Goal: Find specific page/section: Find specific page/section

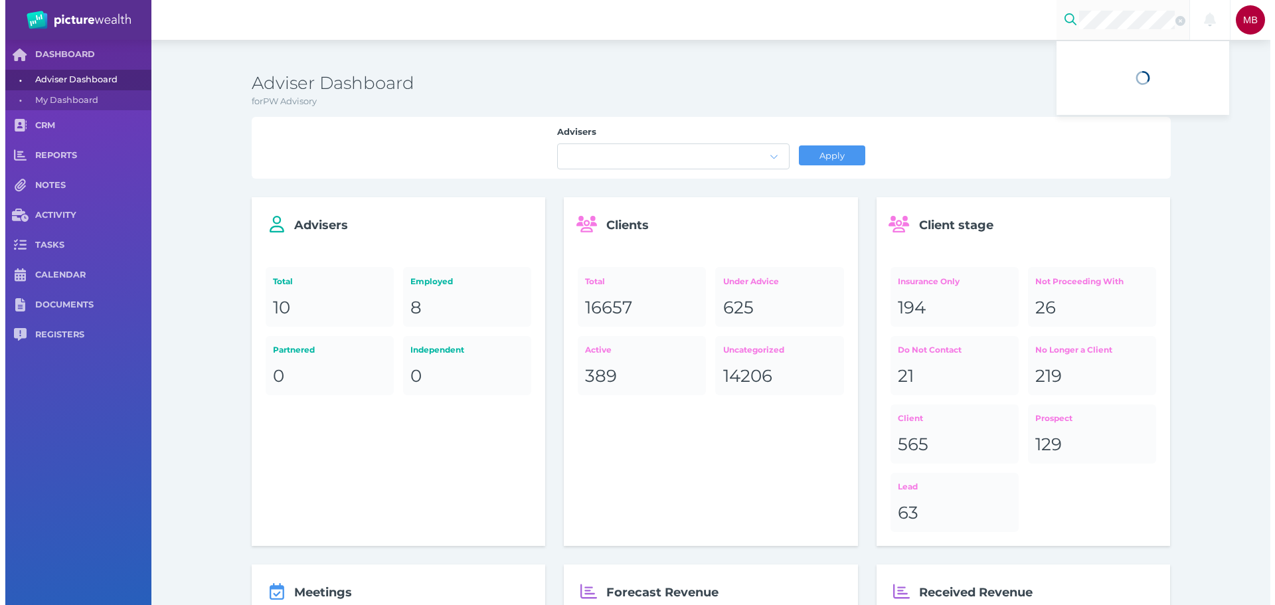
scroll to position [0, 1]
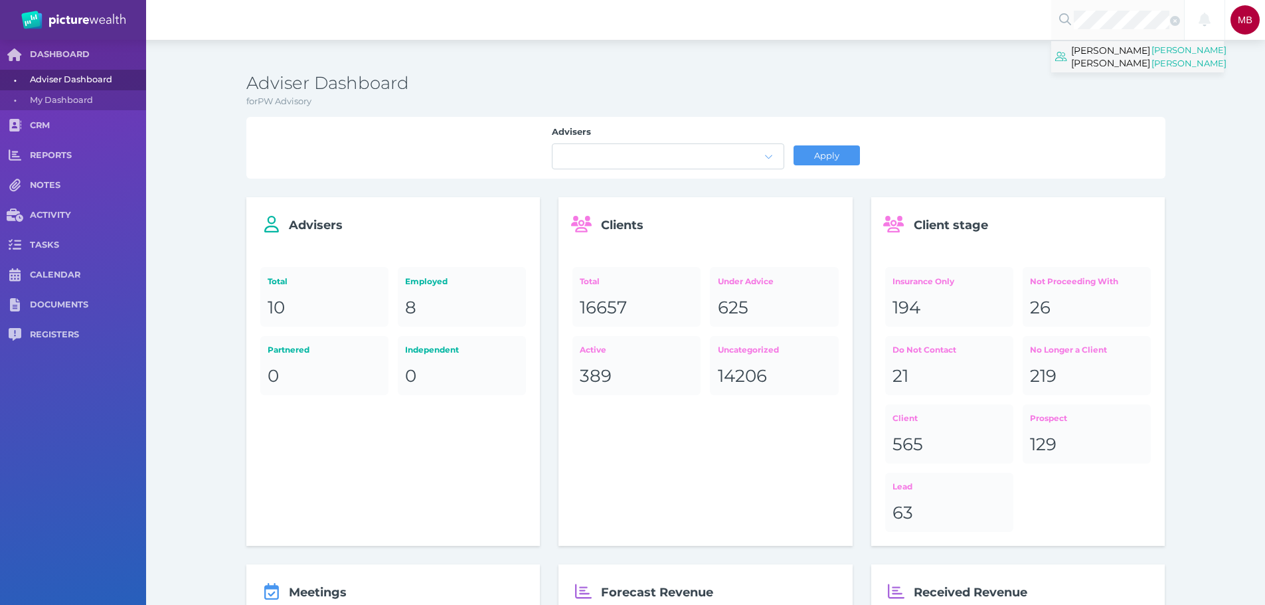
click at [1119, 71] on span "[PERSON_NAME] [PERSON_NAME]" at bounding box center [1110, 56] width 79 height 29
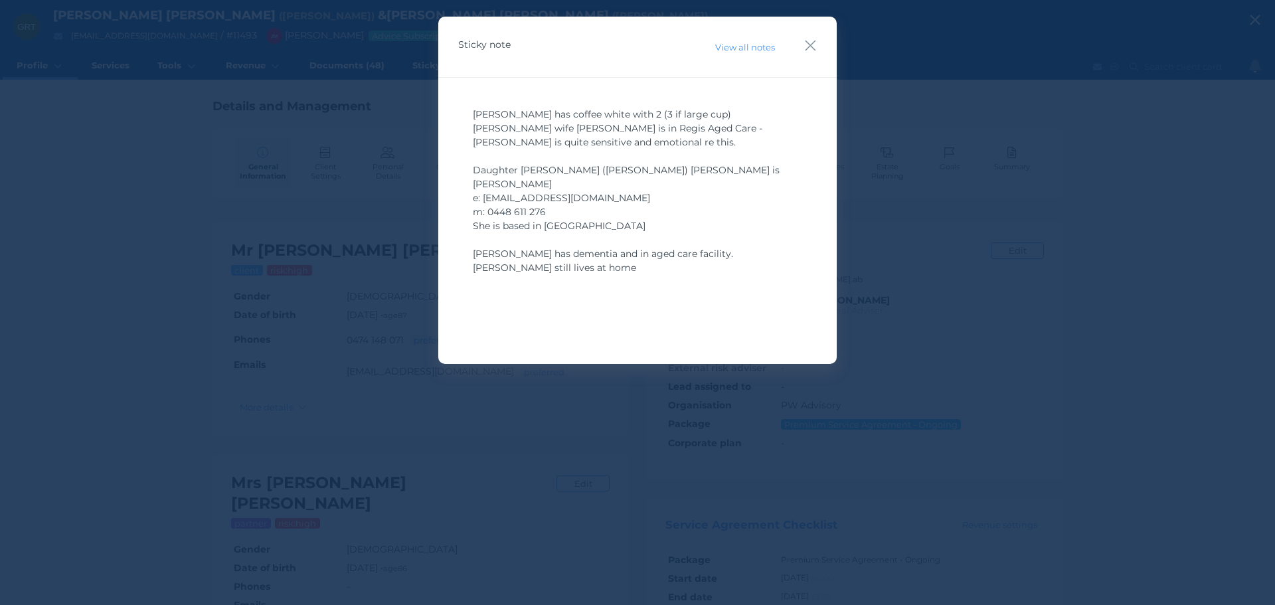
drag, startPoint x: 804, startPoint y: 46, endPoint x: 815, endPoint y: 58, distance: 16.4
click at [805, 47] on icon "button" at bounding box center [810, 45] width 13 height 17
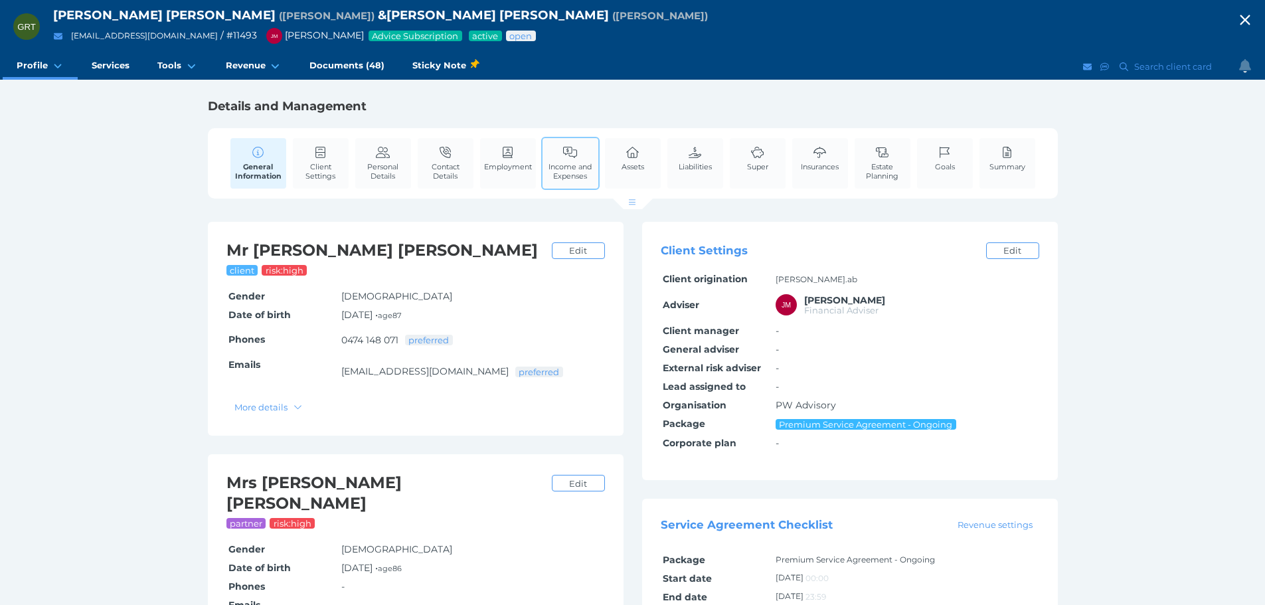
click at [556, 157] on link "Income and Expenses" at bounding box center [570, 163] width 56 height 50
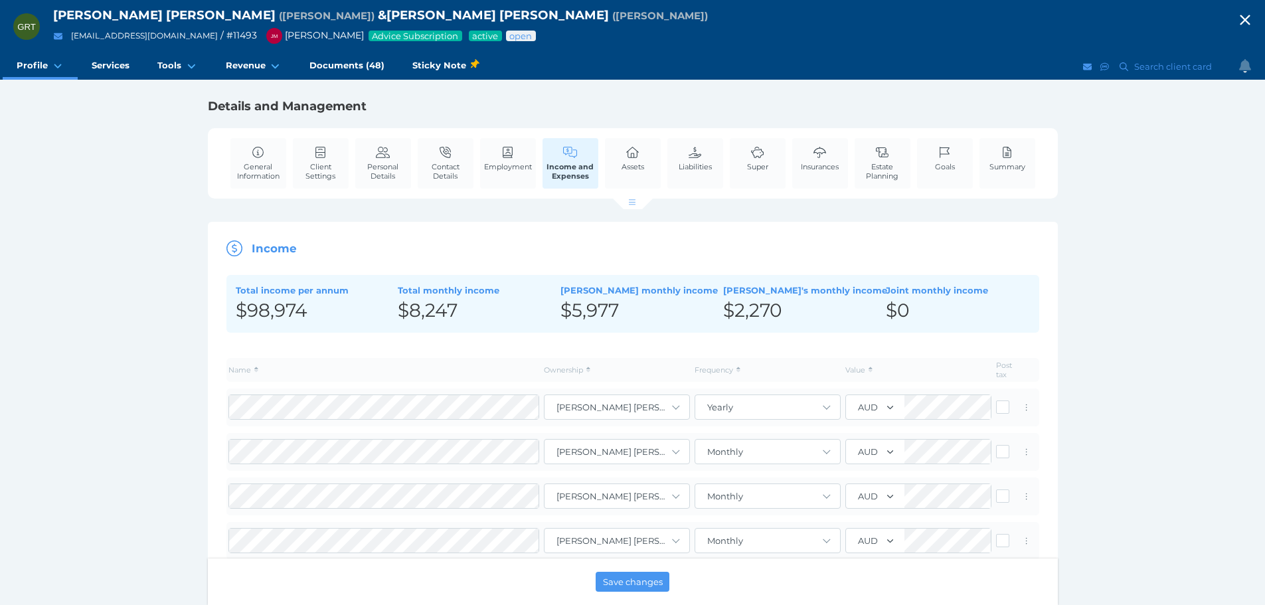
click at [1248, 19] on icon "button" at bounding box center [1245, 20] width 16 height 20
